Goal: Information Seeking & Learning: Learn about a topic

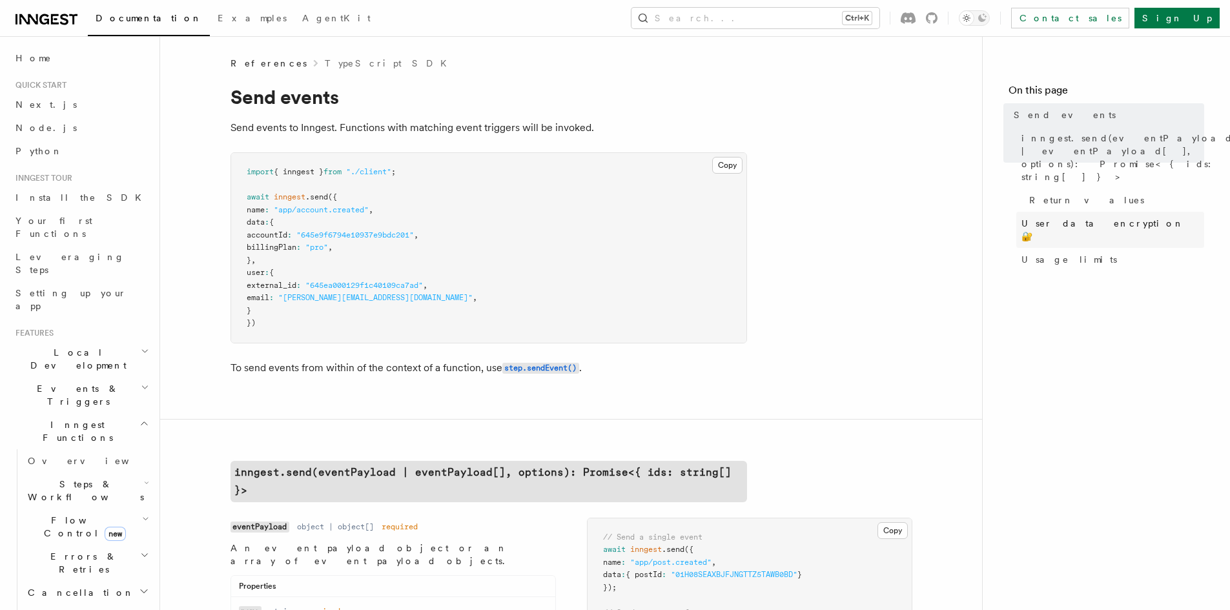
click at [1039, 217] on span "User data encryption 🔐" at bounding box center [1113, 230] width 183 height 26
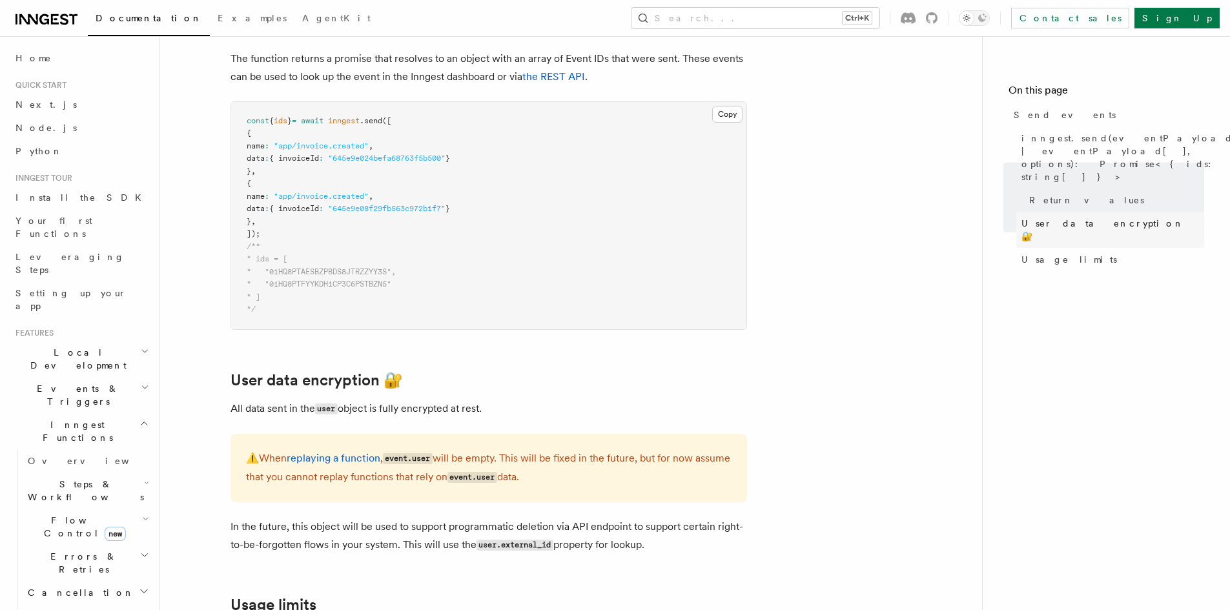
scroll to position [1549, 0]
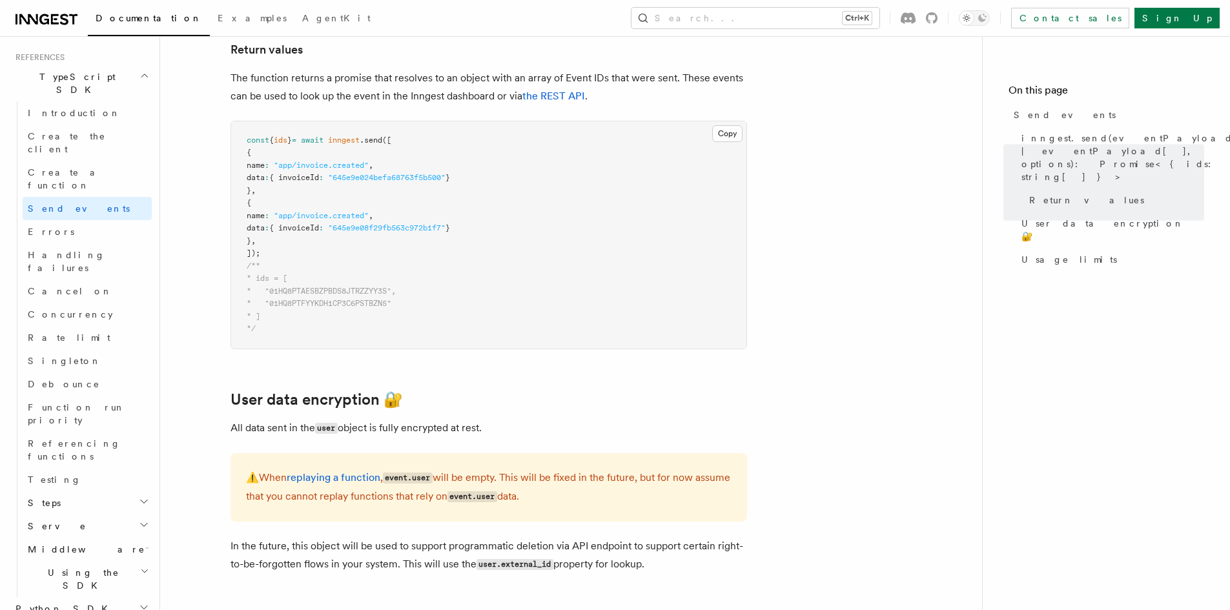
scroll to position [1549, 0]
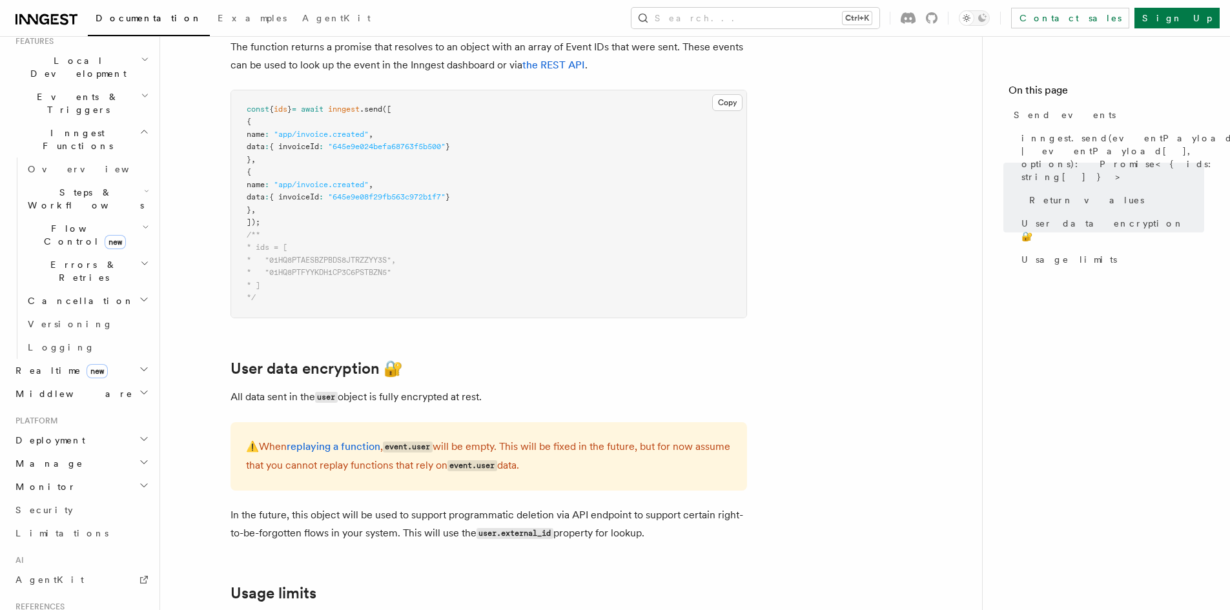
scroll to position [194, 0]
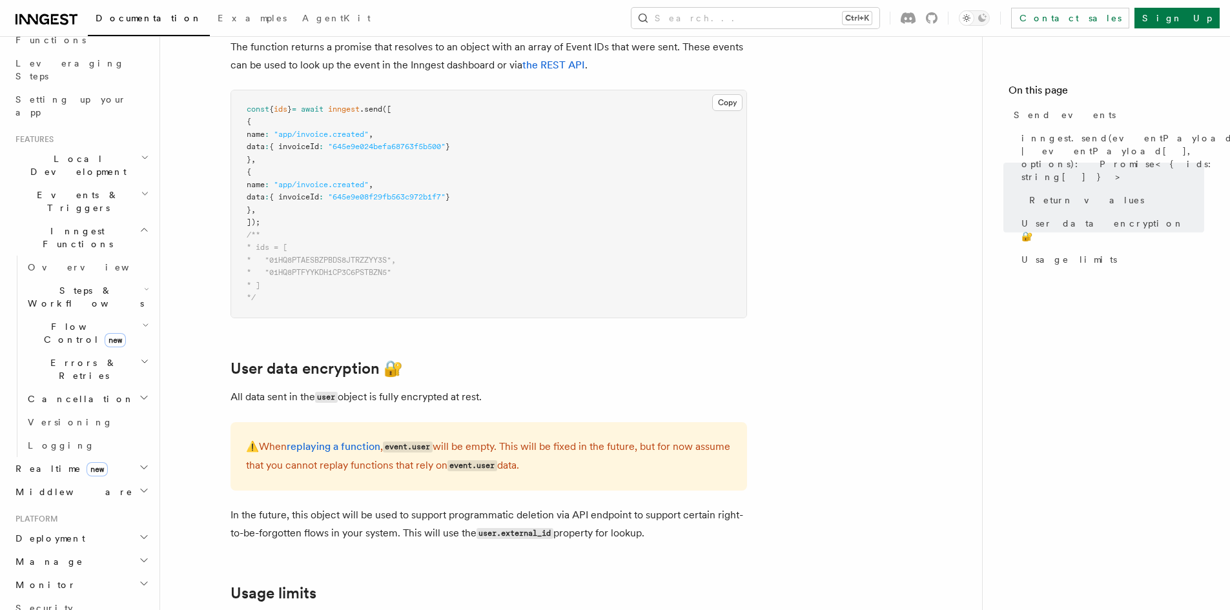
click at [88, 284] on span "Steps & Workflows" at bounding box center [83, 297] width 121 height 26
click at [94, 391] on span "Wait for events" at bounding box center [78, 402] width 77 height 23
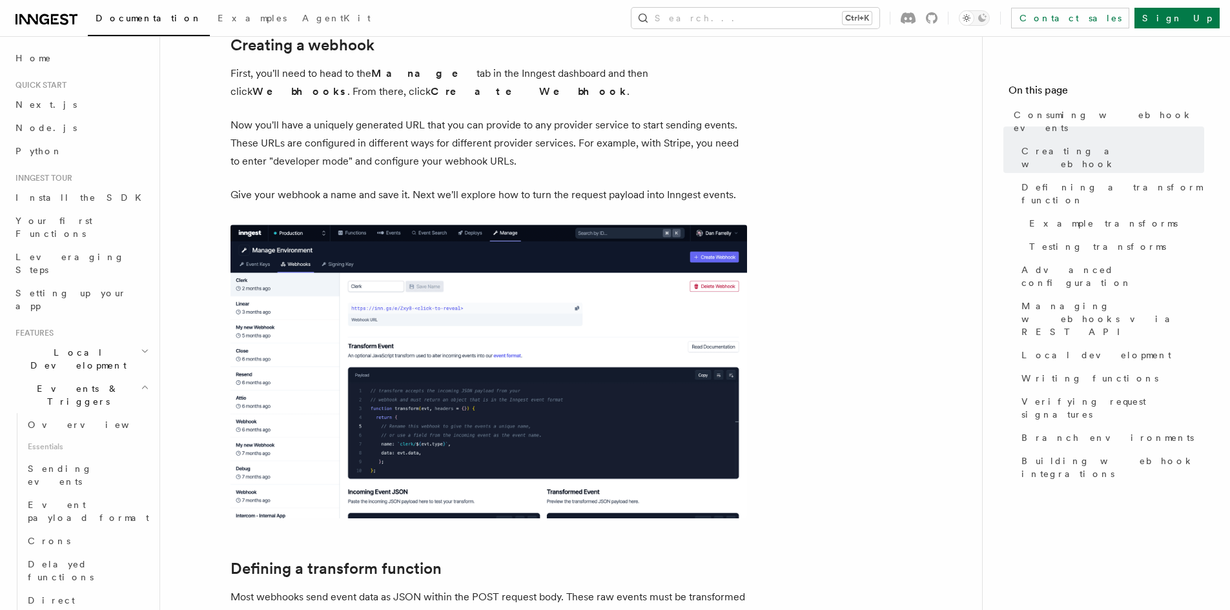
scroll to position [65, 0]
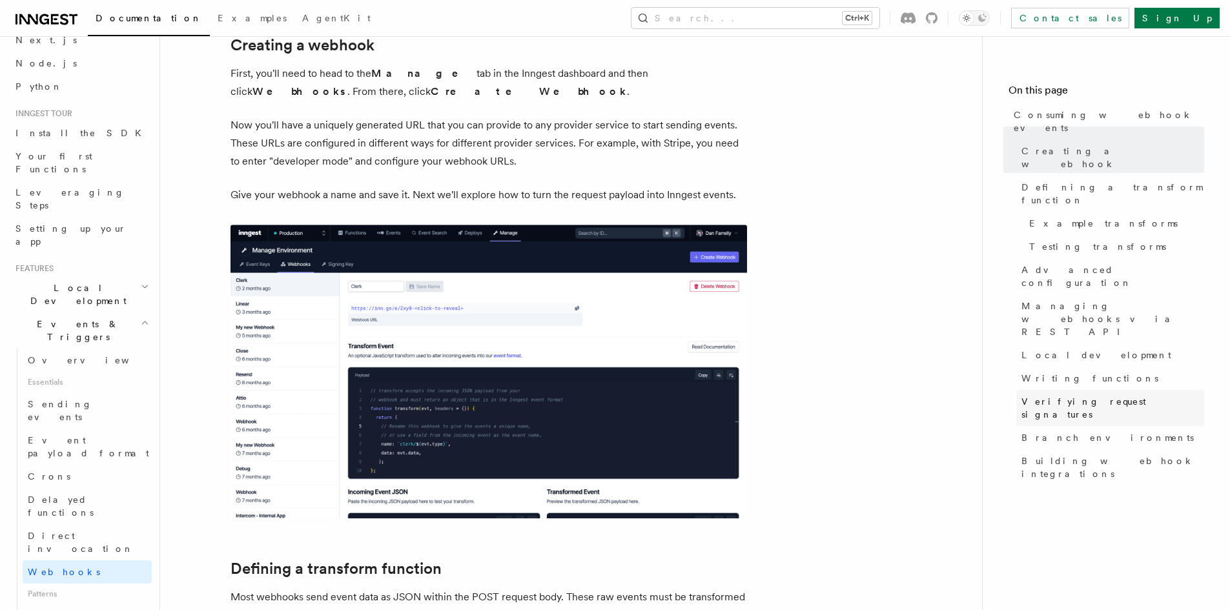
click at [1041, 395] on span "Verifying request signatures" at bounding box center [1113, 408] width 183 height 26
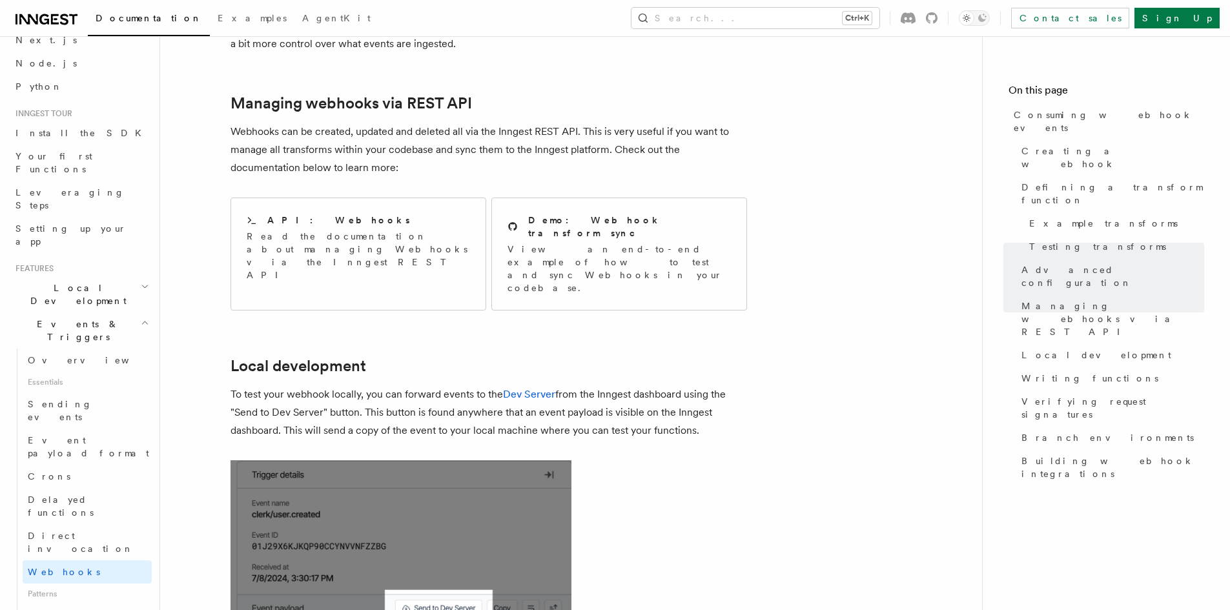
scroll to position [2648, 0]
